Goal: Information Seeking & Learning: Learn about a topic

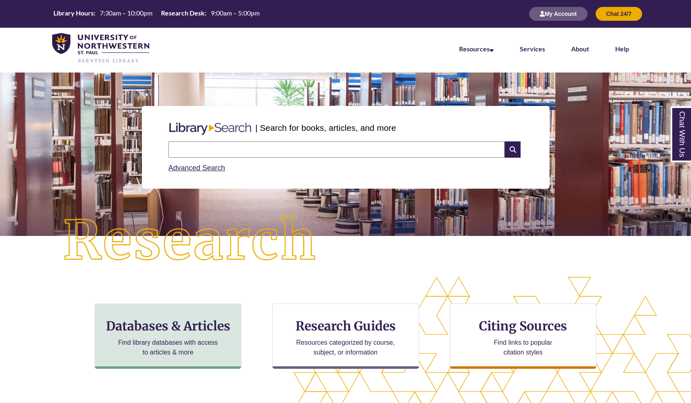
click at [176, 314] on div "Databases & Articles Find library databases with access to articles & more" at bounding box center [168, 336] width 147 height 65
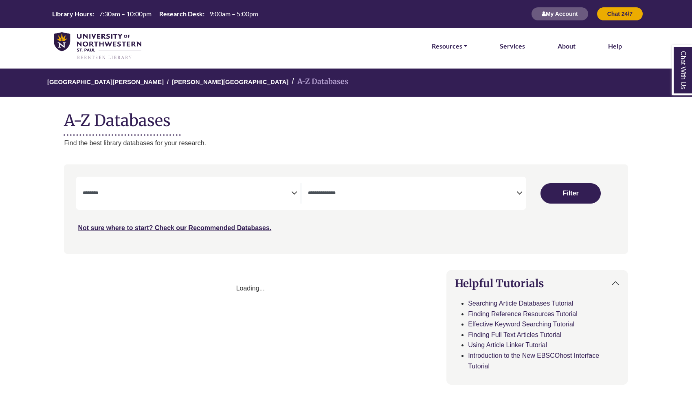
select select "Database Subject Filter"
select select "Database Types Filter"
select select "Database Subject Filter"
select select "Database Types Filter"
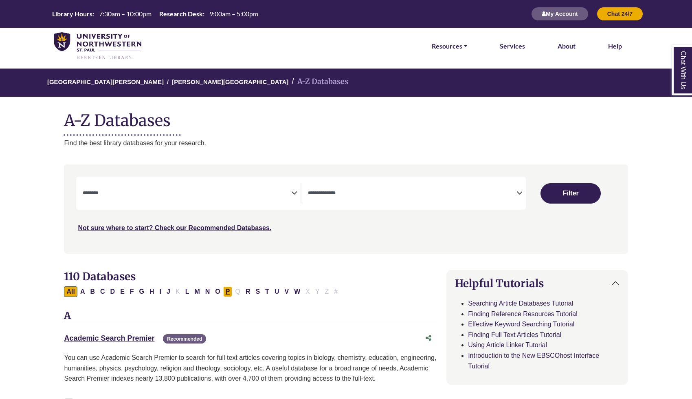
click at [230, 289] on button "P" at bounding box center [227, 291] width 9 height 11
select select "Database Subject Filter"
select select "Database Types Filter"
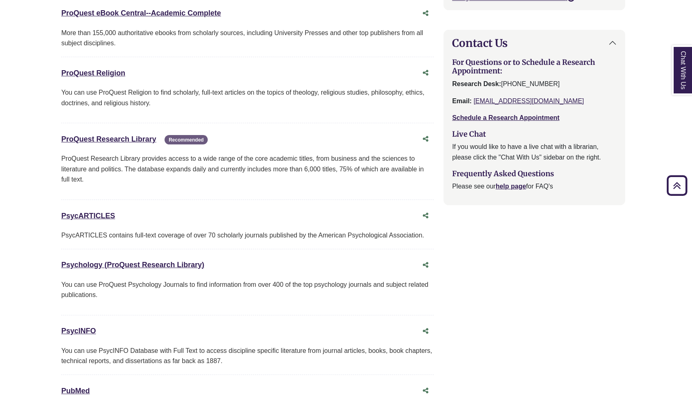
scroll to position [849, 3]
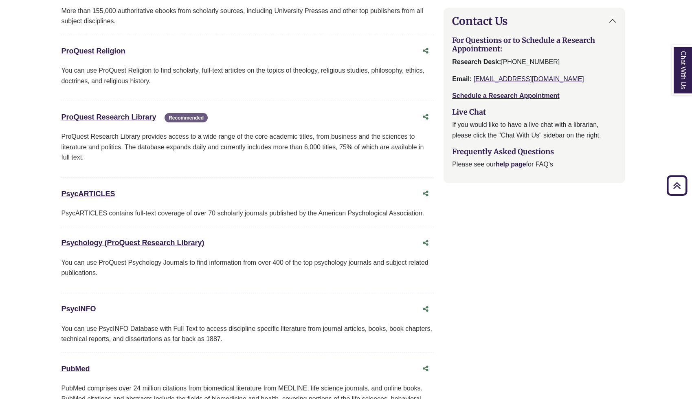
click at [93, 304] on link "PsycINFO This link opens in a new window" at bounding box center [78, 308] width 35 height 8
